Goal: Task Accomplishment & Management: Use online tool/utility

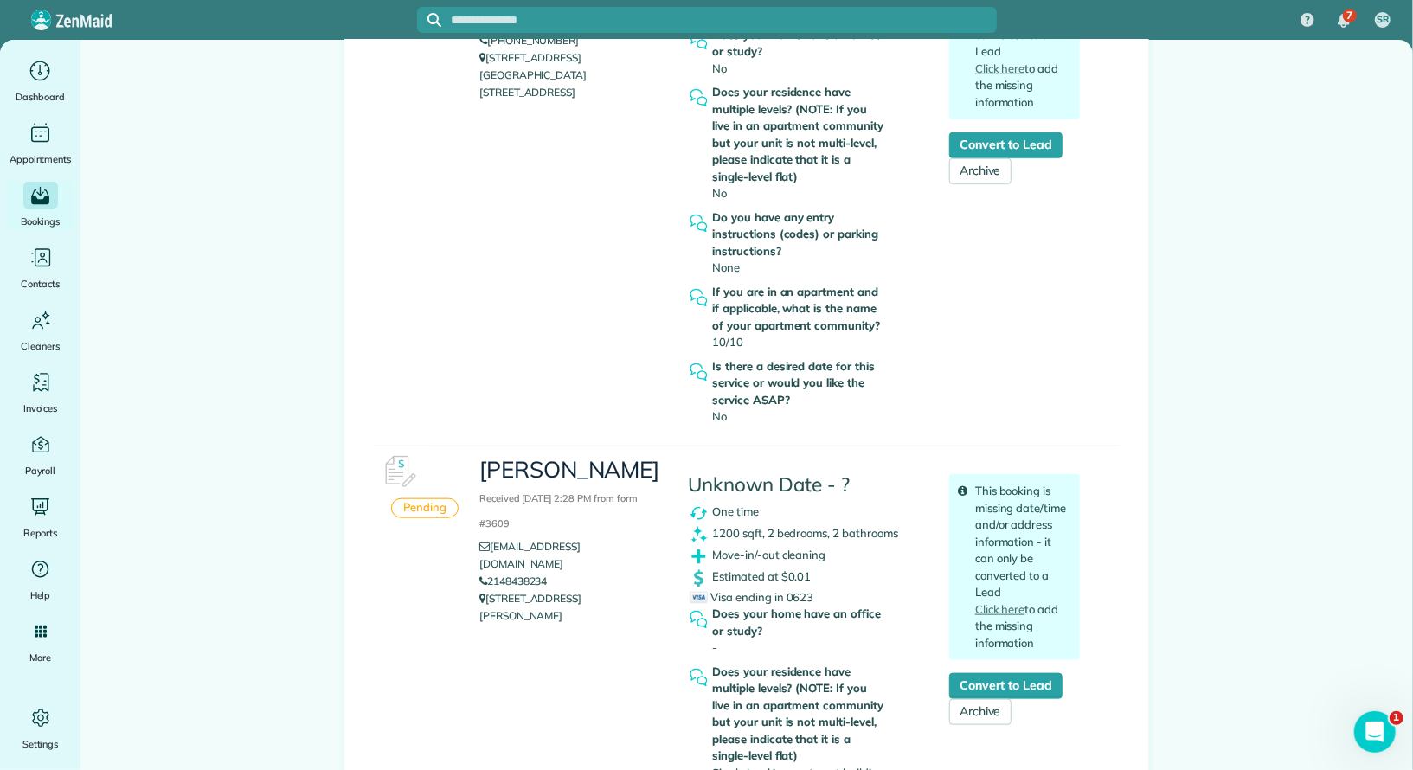
scroll to position [997, 0]
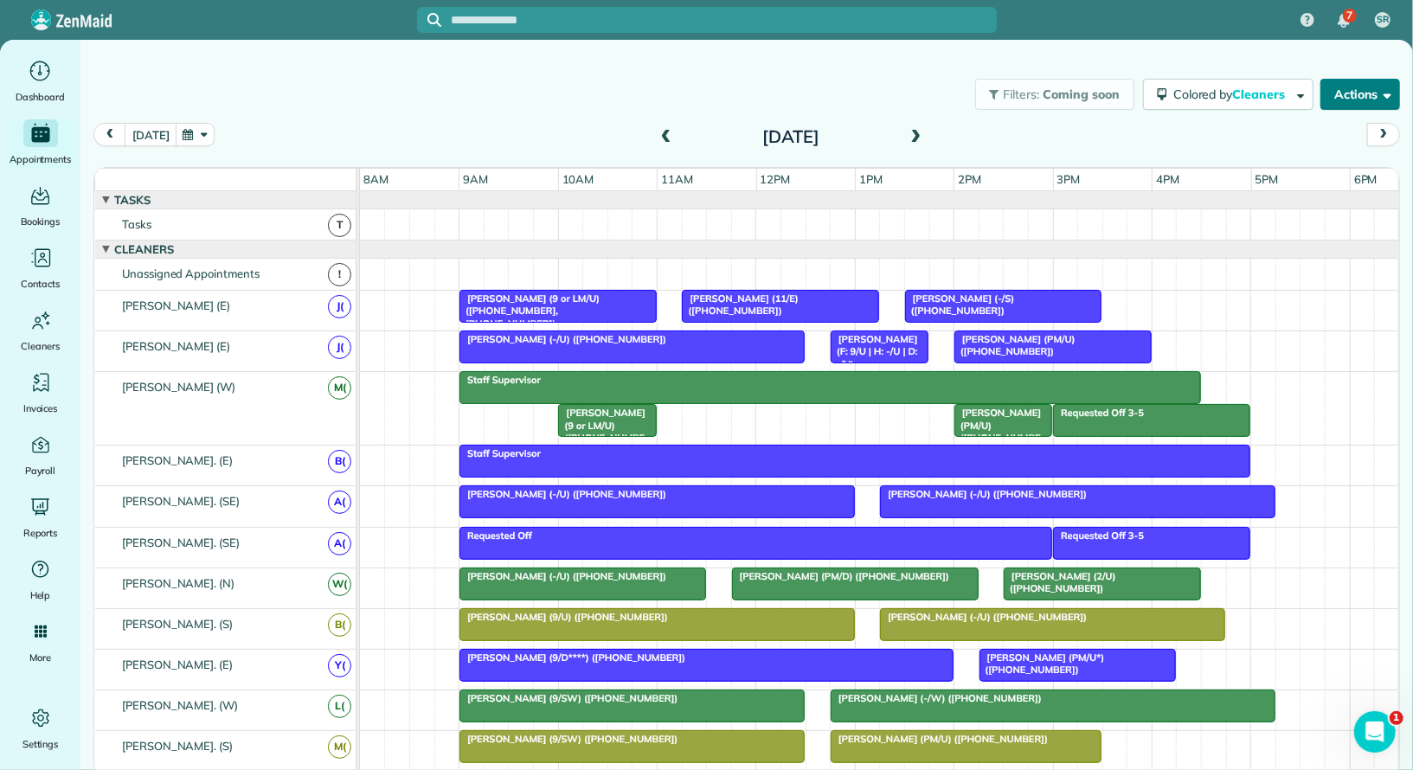
click at [1347, 109] on button "Actions" at bounding box center [1361, 94] width 80 height 31
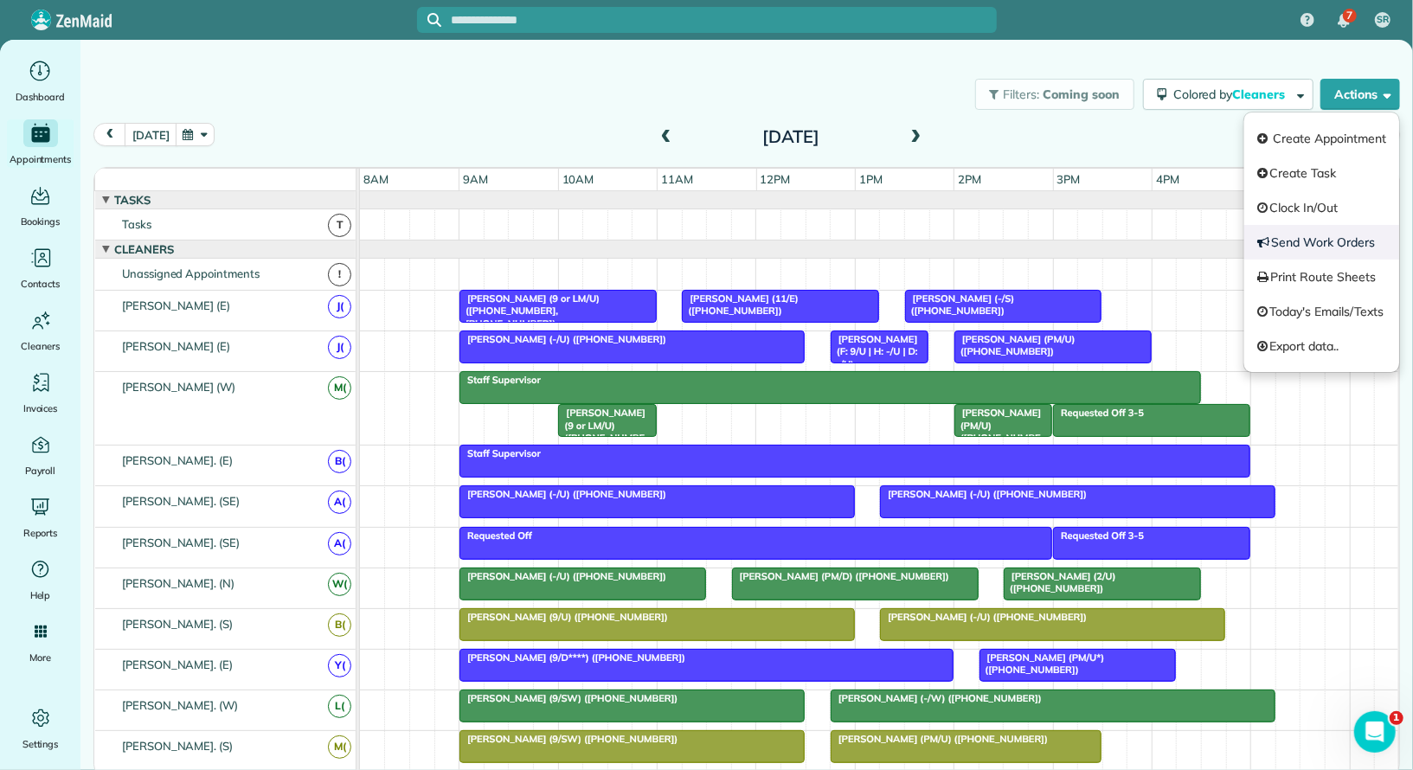
click at [1335, 247] on link "Send Work Orders" at bounding box center [1321, 242] width 155 height 35
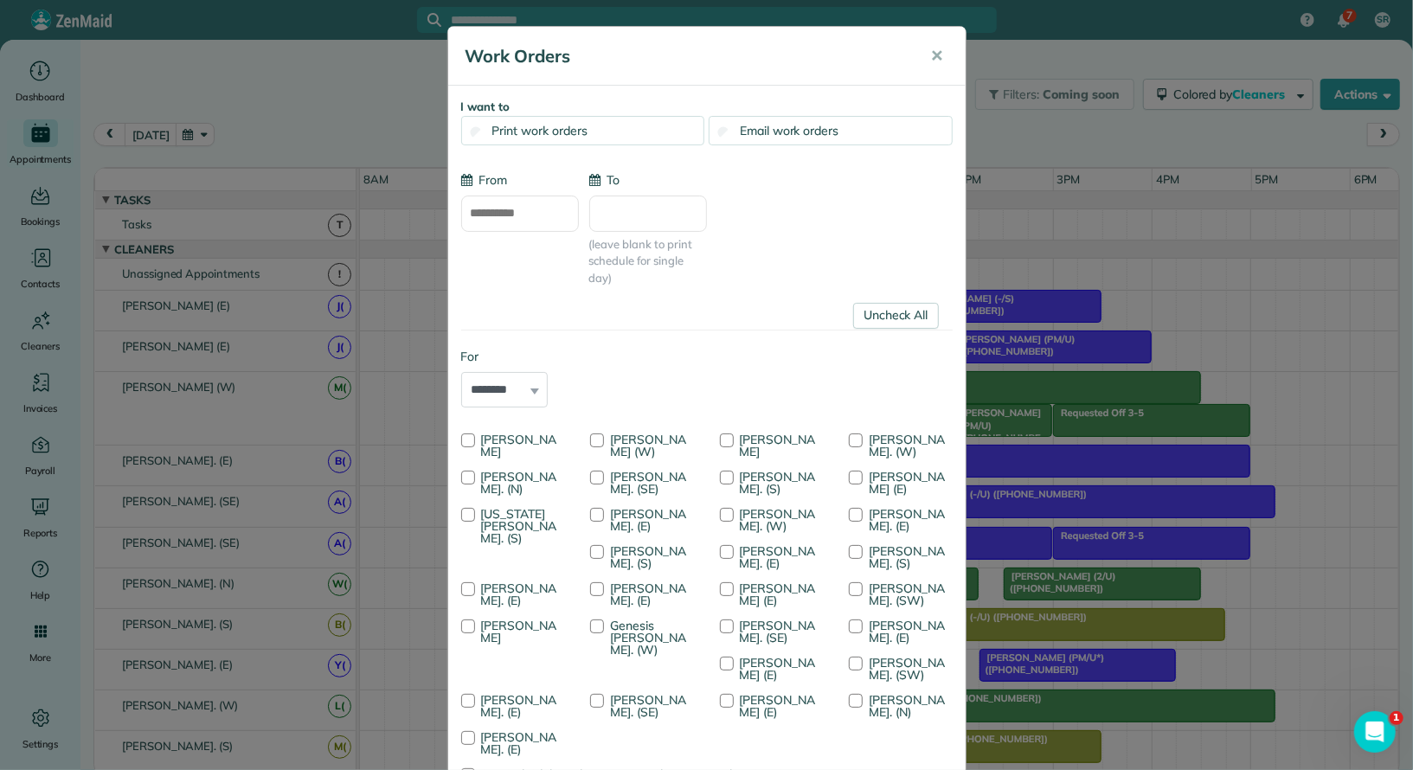
type input "**********"
click at [554, 124] on span "Print work orders" at bounding box center [539, 131] width 95 height 16
click at [893, 304] on link "Uncheck All" at bounding box center [896, 316] width 86 height 26
click at [860, 477] on div at bounding box center [856, 478] width 14 height 14
